Goal: Task Accomplishment & Management: Use online tool/utility

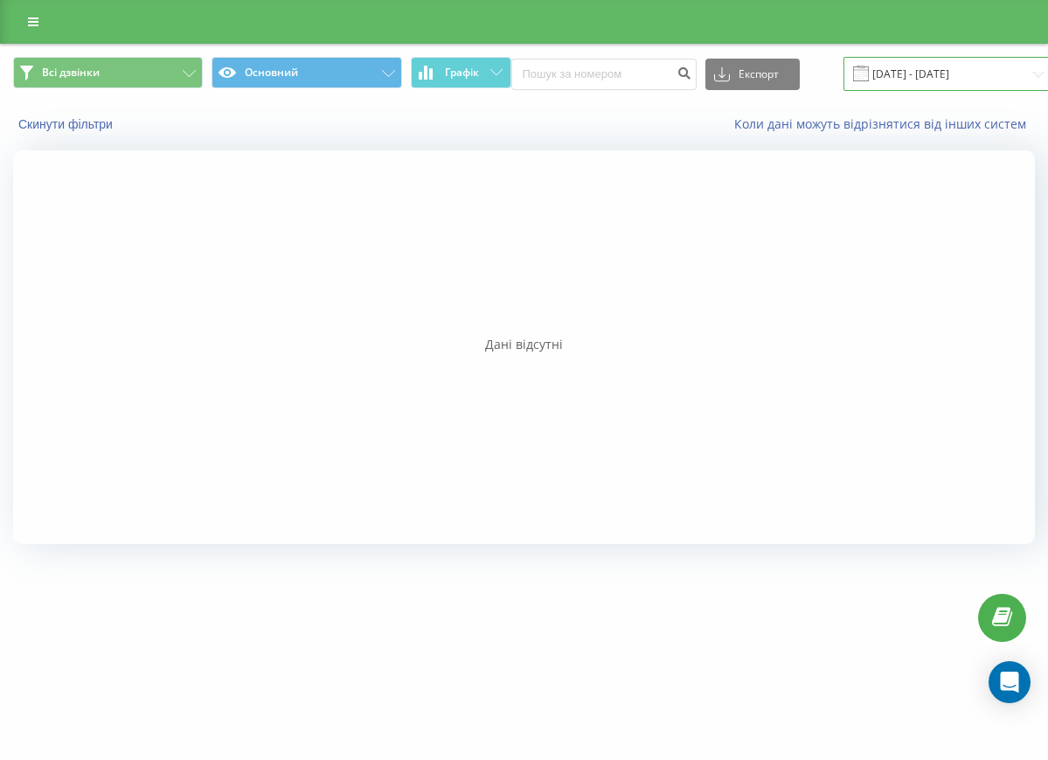
click at [939, 81] on input "[DATE] - [DATE]" at bounding box center [950, 74] width 212 height 34
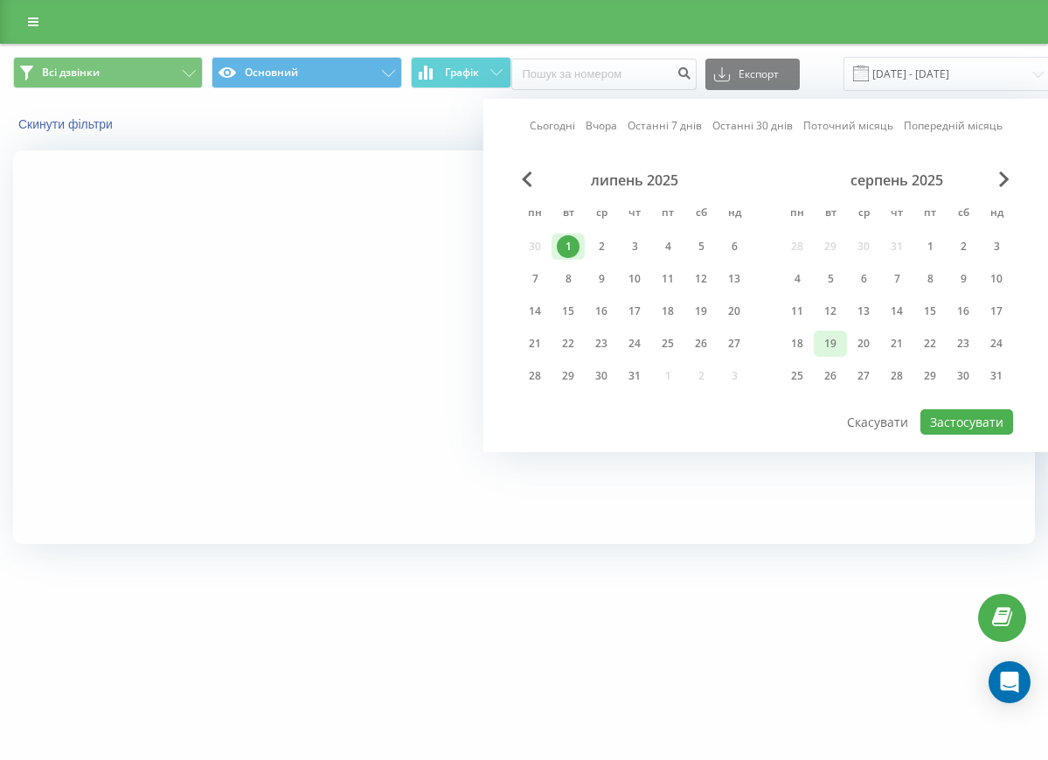
click at [832, 338] on div "19" at bounding box center [830, 343] width 23 height 23
click at [950, 419] on button "Застосувати" at bounding box center [967, 421] width 93 height 25
type input "[DATE] - [DATE]"
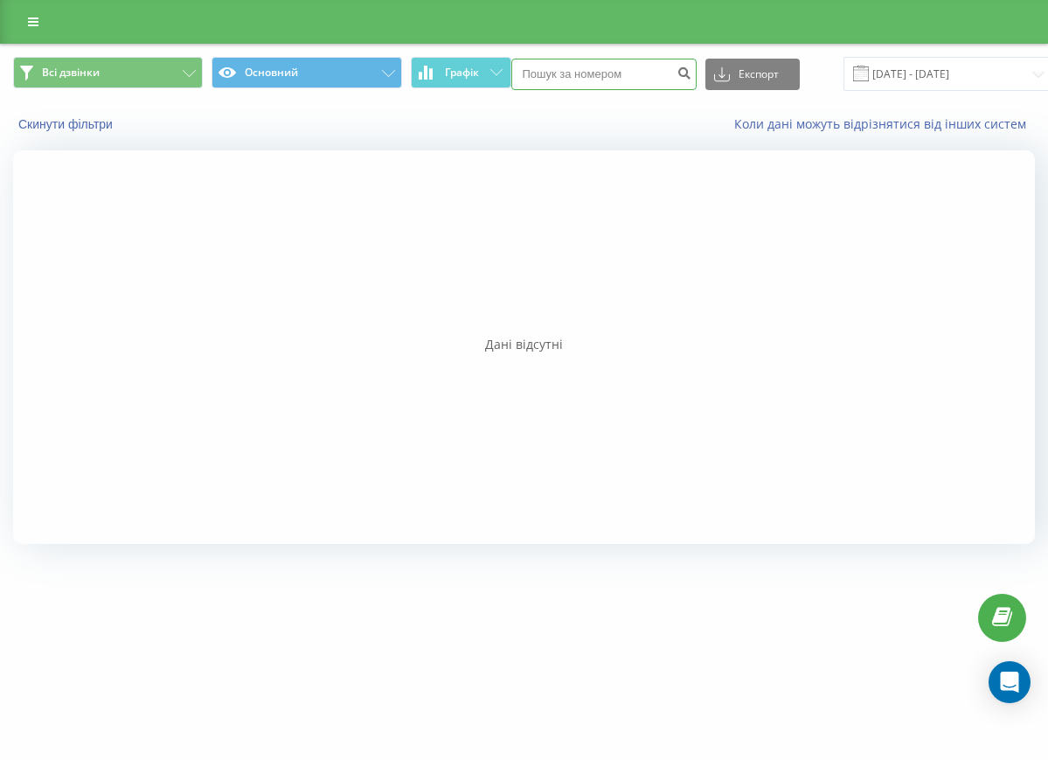
click at [538, 77] on input at bounding box center [604, 74] width 185 height 31
click at [467, 71] on span "Графік" at bounding box center [462, 72] width 34 height 12
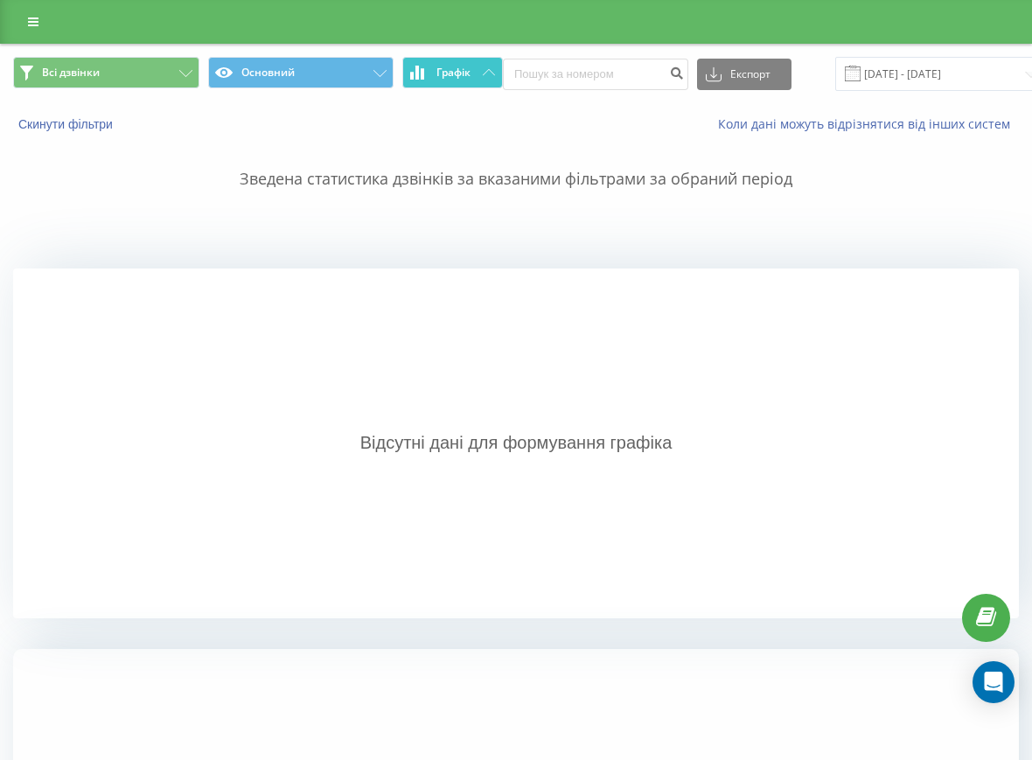
click at [444, 75] on span "Графік" at bounding box center [453, 72] width 34 height 12
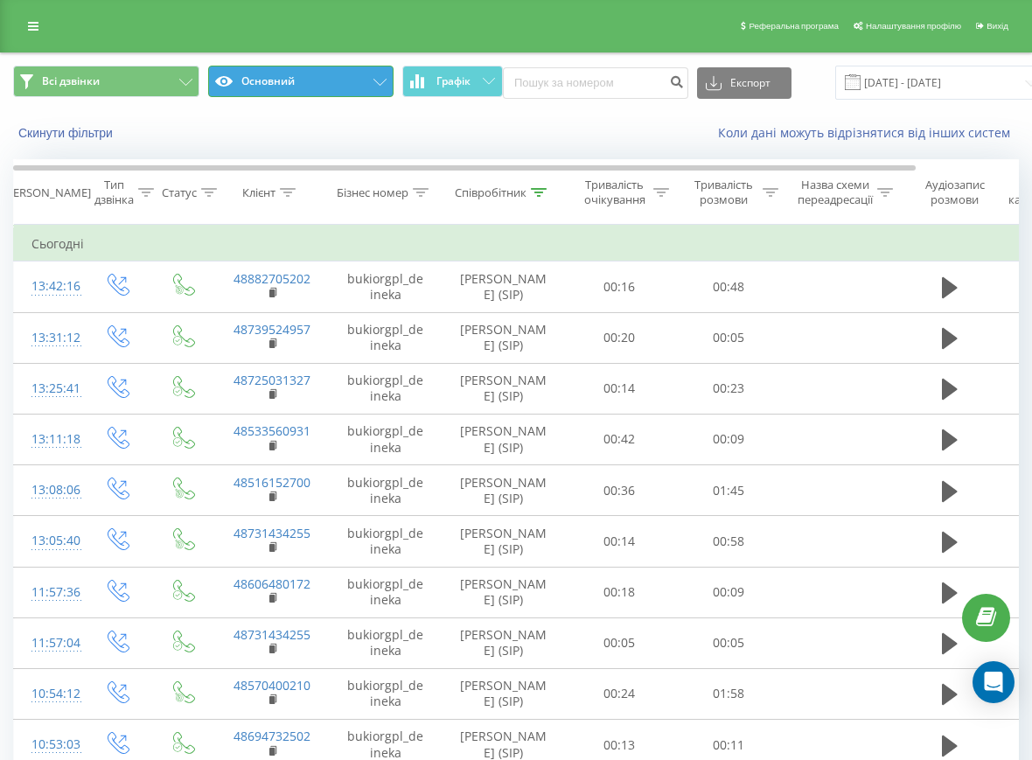
click at [308, 83] on button "Основний" at bounding box center [301, 81] width 186 height 31
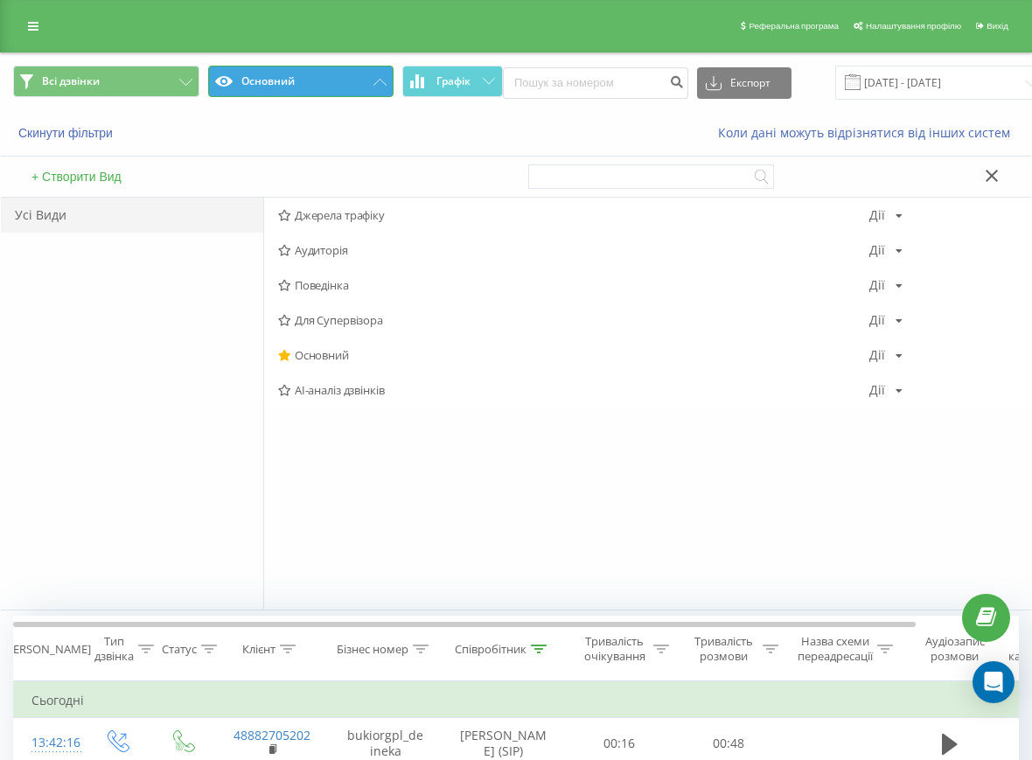
click at [308, 83] on button "Основний" at bounding box center [301, 81] width 186 height 31
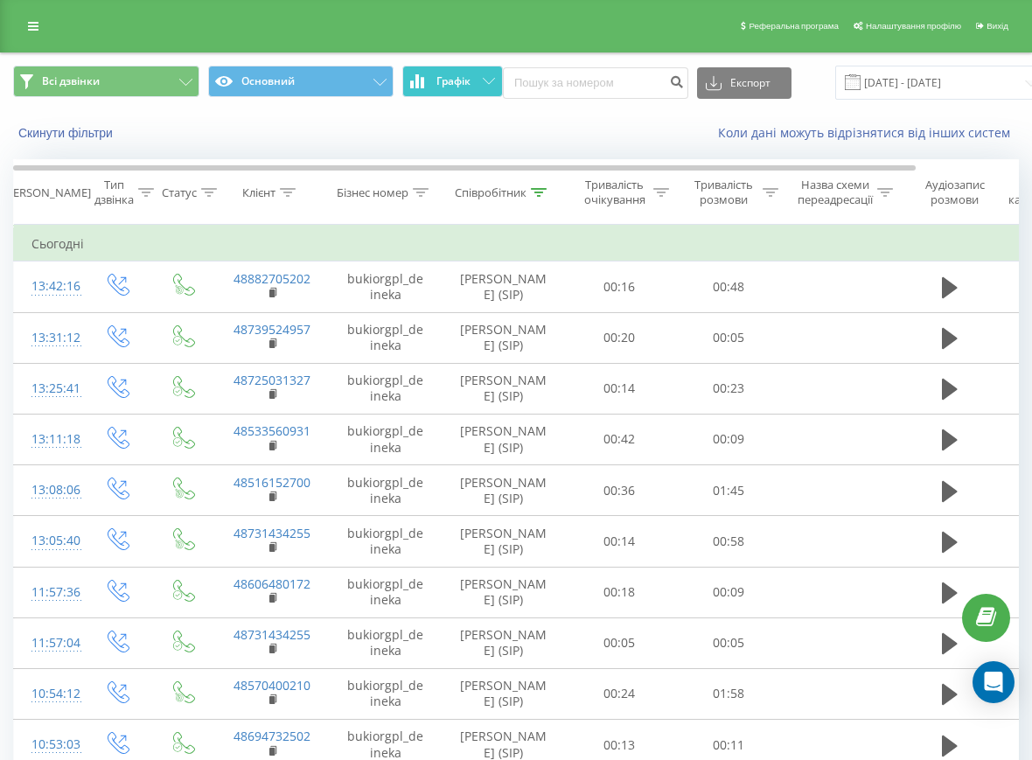
click at [447, 80] on span "Графік" at bounding box center [453, 81] width 34 height 12
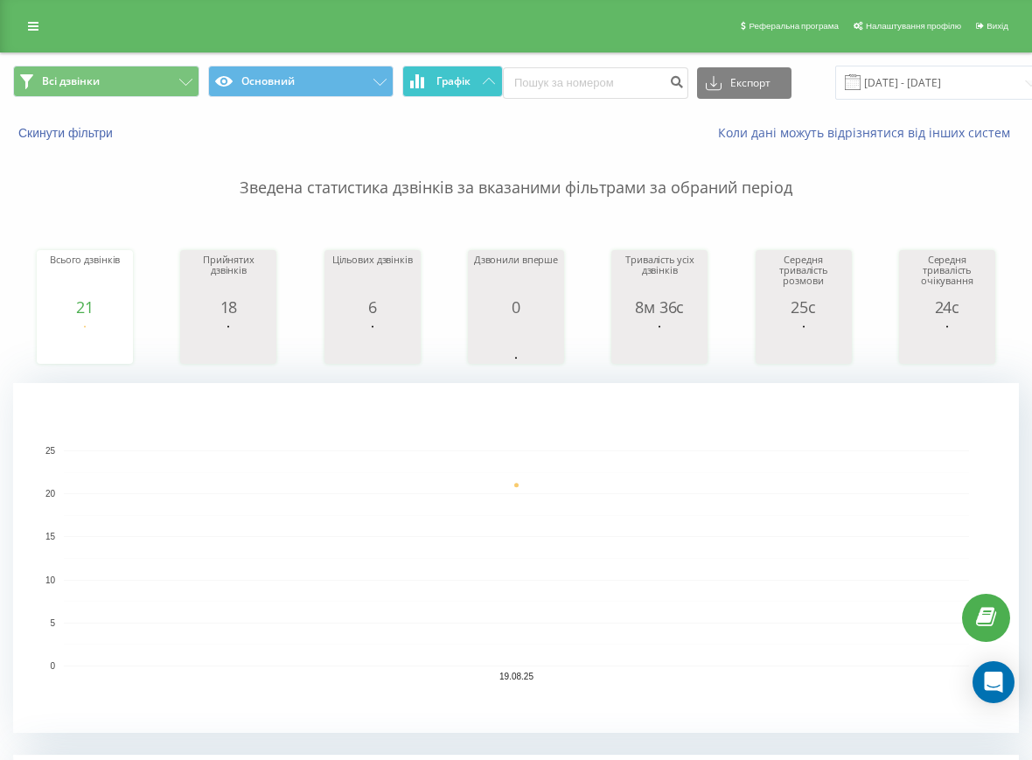
click at [446, 80] on span "Графік" at bounding box center [453, 81] width 34 height 12
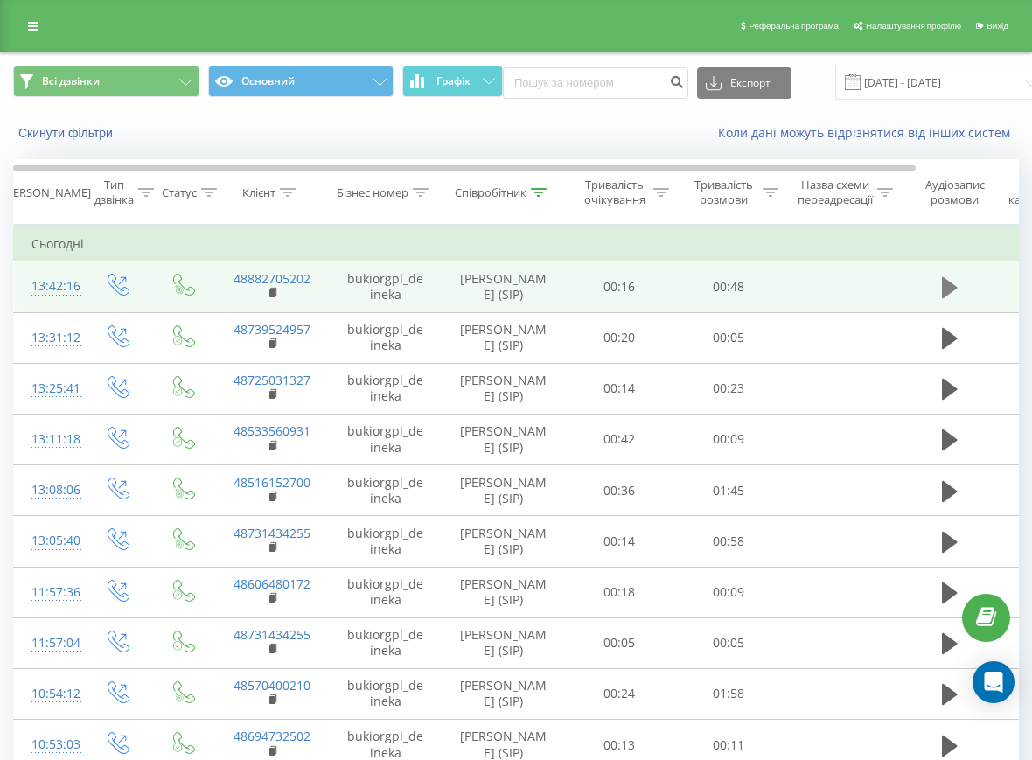
click at [951, 283] on icon at bounding box center [950, 287] width 16 height 21
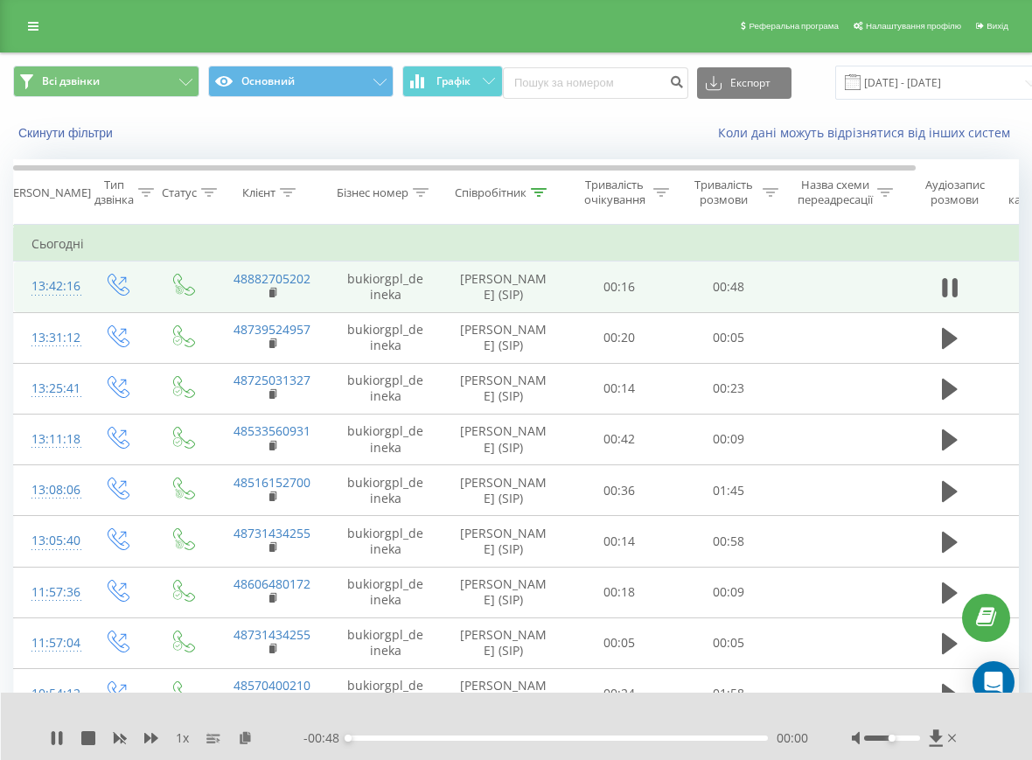
click at [502, 734] on div "- 00:48 00:00 00:00" at bounding box center [555, 737] width 505 height 17
click at [537, 742] on div "- 00:48 00:00 00:00" at bounding box center [555, 737] width 505 height 17
click at [537, 739] on div "00:00" at bounding box center [558, 737] width 420 height 5
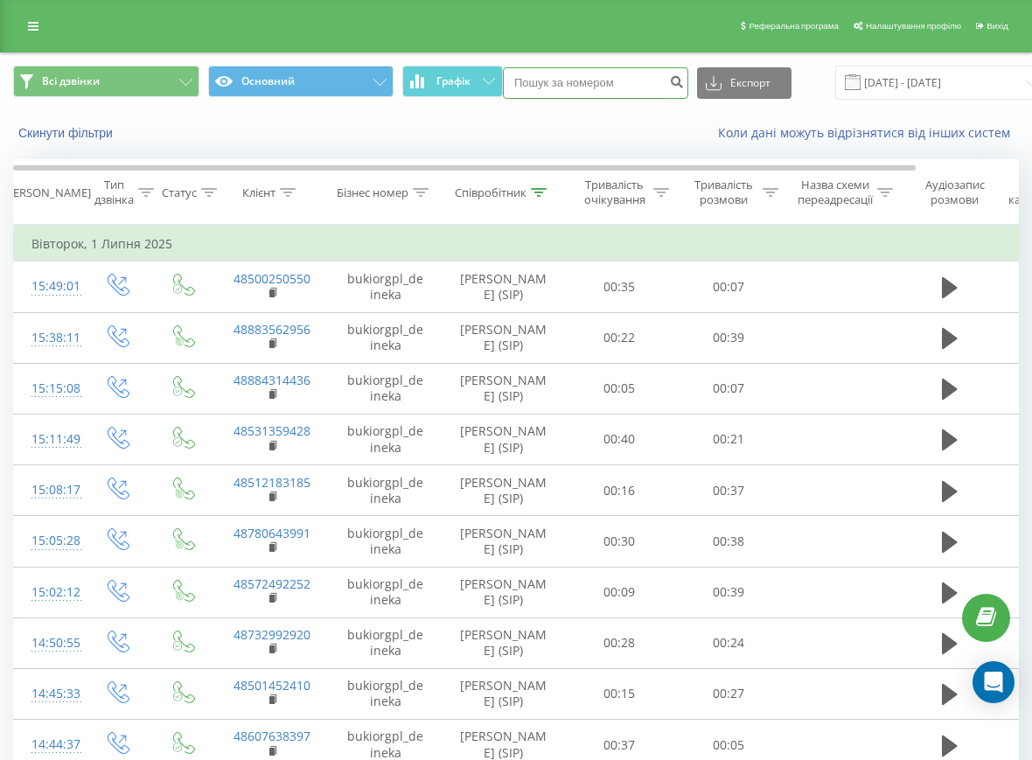
paste input "48 73 959 90 10"
click at [610, 85] on input "48 73 959 90 10" at bounding box center [595, 82] width 185 height 31
type input "48 73 959 90 10"
click at [900, 78] on input "01.07.2025 - 01.07.2025" at bounding box center [941, 83] width 212 height 34
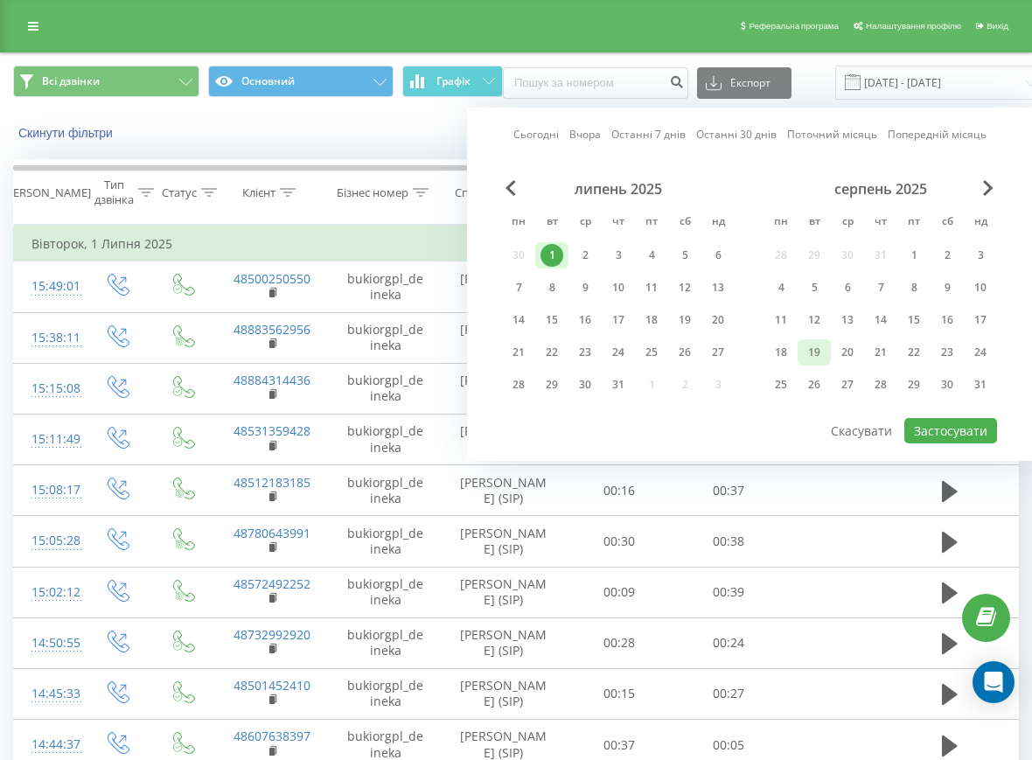
click at [813, 350] on div "19" at bounding box center [814, 352] width 23 height 23
click at [930, 432] on button "Застосувати" at bounding box center [950, 430] width 93 height 25
type input "[DATE] - [DATE]"
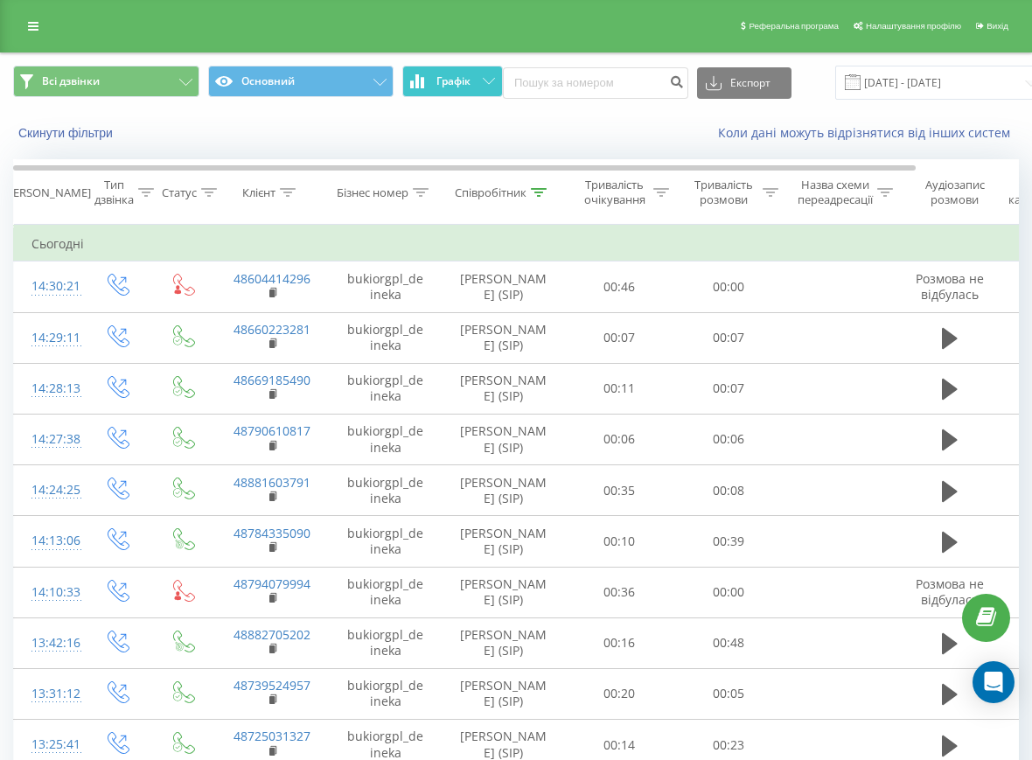
click at [465, 87] on span "Графік" at bounding box center [453, 81] width 34 height 12
